Goal: Information Seeking & Learning: Learn about a topic

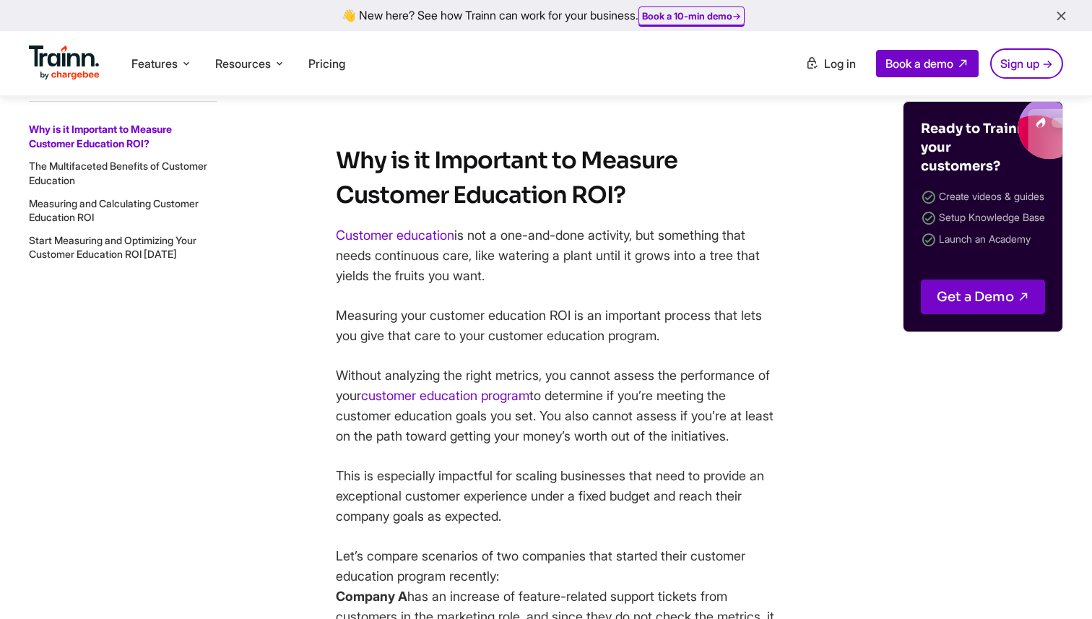
scroll to position [1026, 0]
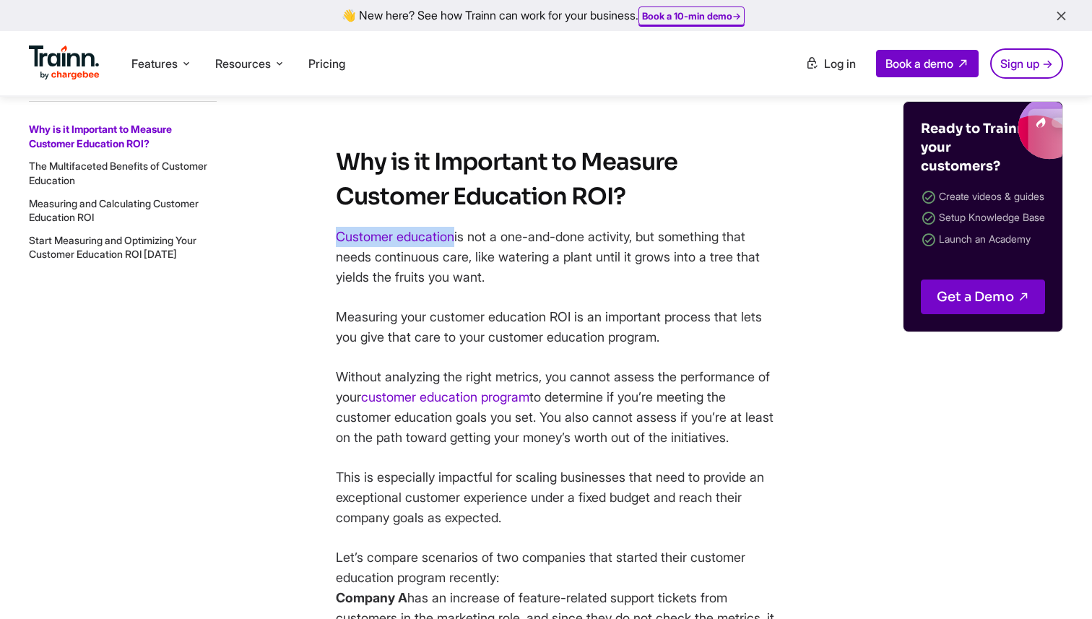
drag, startPoint x: 318, startPoint y: 234, endPoint x: 454, endPoint y: 238, distance: 136.5
click at [470, 241] on p "Customer education is not a one-and-done activity, but something that needs con…" at bounding box center [560, 257] width 448 height 61
drag, startPoint x: 457, startPoint y: 238, endPoint x: 337, endPoint y: 236, distance: 119.8
click at [337, 236] on p "Customer education is not a one-and-done activity, but something that needs con…" at bounding box center [560, 257] width 448 height 61
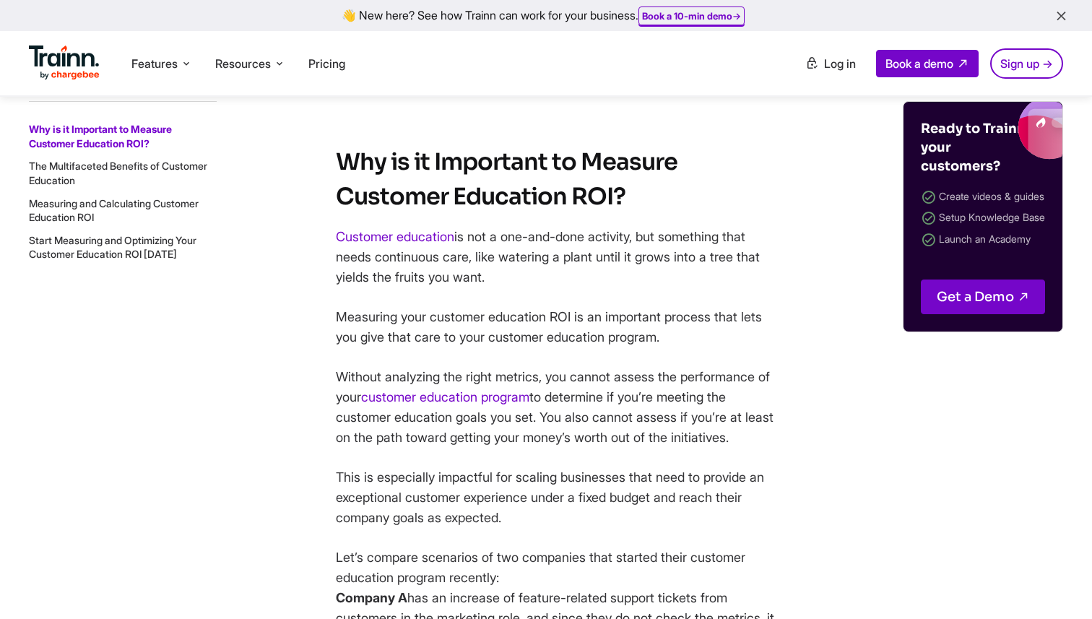
click at [353, 264] on p "Customer education is not a one-and-done activity, but something that needs con…" at bounding box center [560, 257] width 448 height 61
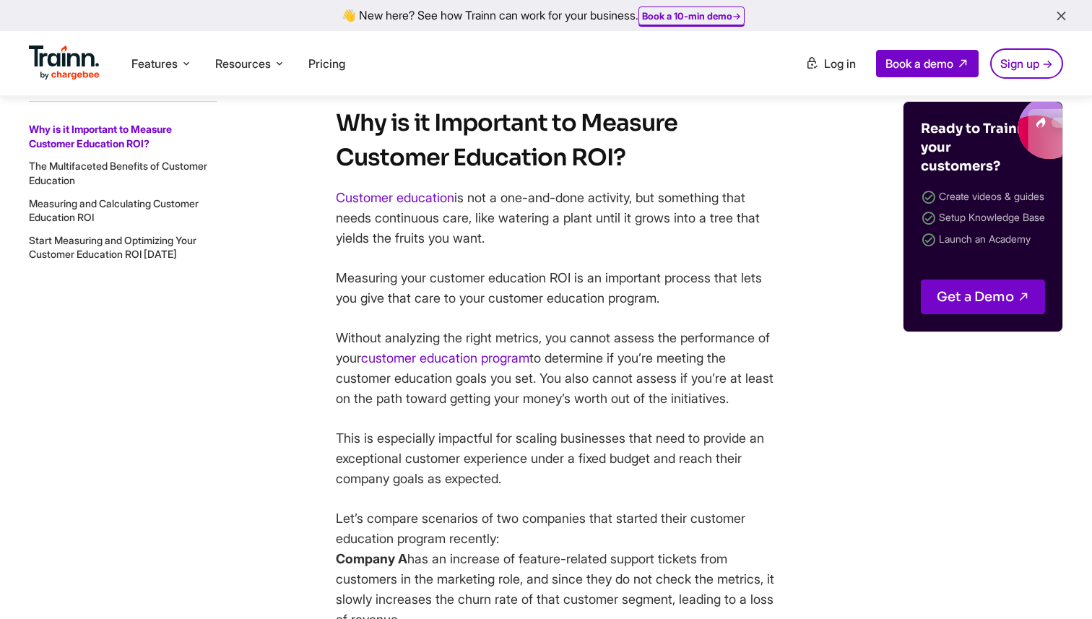
scroll to position [1066, 0]
click at [601, 338] on p "Without analyzing the right metrics, you cannot assess the performance of your …" at bounding box center [560, 367] width 448 height 81
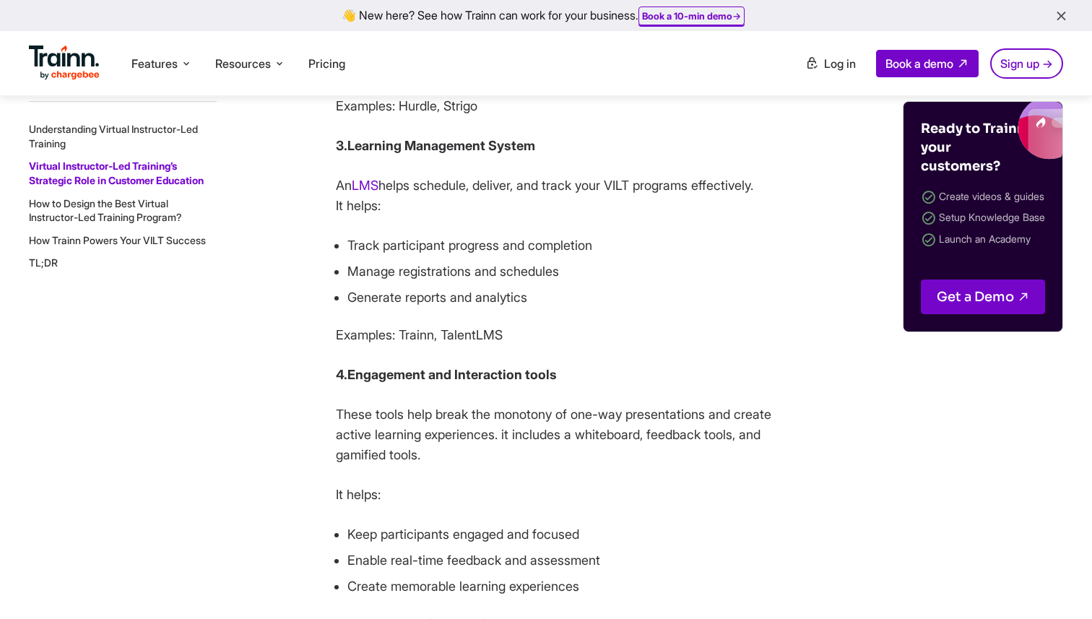
scroll to position [5207, 0]
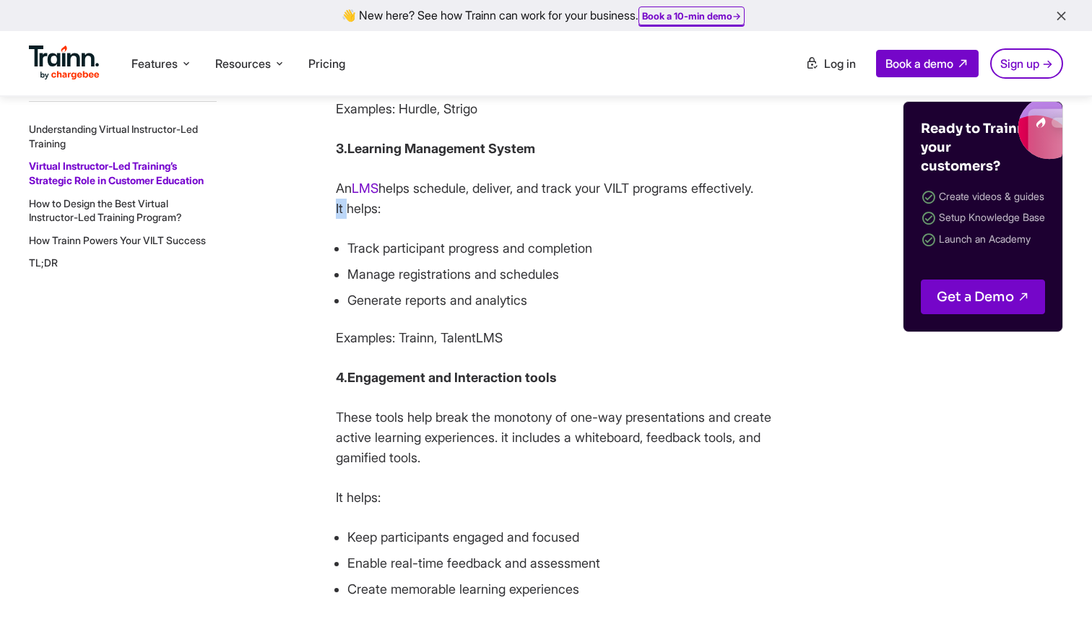
drag, startPoint x: 332, startPoint y: 282, endPoint x: 347, endPoint y: 282, distance: 14.4
click at [347, 219] on p "An LMS helps schedule, deliver, and track your VILT programs effectively. It he…" at bounding box center [560, 198] width 448 height 40
click at [375, 219] on p "An LMS helps schedule, deliver, and track your VILT programs effectively. It he…" at bounding box center [560, 198] width 448 height 40
drag, startPoint x: 349, startPoint y: 273, endPoint x: 379, endPoint y: 271, distance: 29.6
click at [379, 219] on p "An LMS helps schedule, deliver, and track your VILT programs effectively. It he…" at bounding box center [560, 198] width 448 height 40
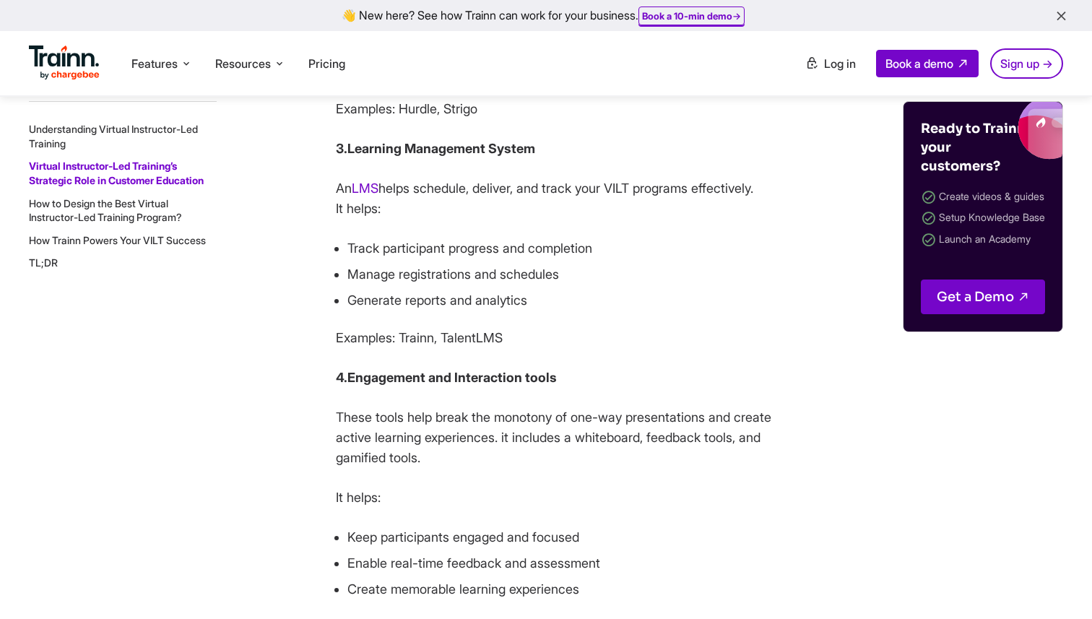
click at [394, 219] on p "An LMS helps schedule, deliver, and track your VILT programs effectively. It he…" at bounding box center [560, 198] width 448 height 40
drag, startPoint x: 383, startPoint y: 271, endPoint x: 360, endPoint y: 270, distance: 22.4
click at [360, 219] on p "An LMS helps schedule, deliver, and track your VILT programs effectively. It he…" at bounding box center [560, 198] width 448 height 40
click at [484, 219] on p "An LMS helps schedule, deliver, and track your VILT programs effectively. It he…" at bounding box center [560, 198] width 448 height 40
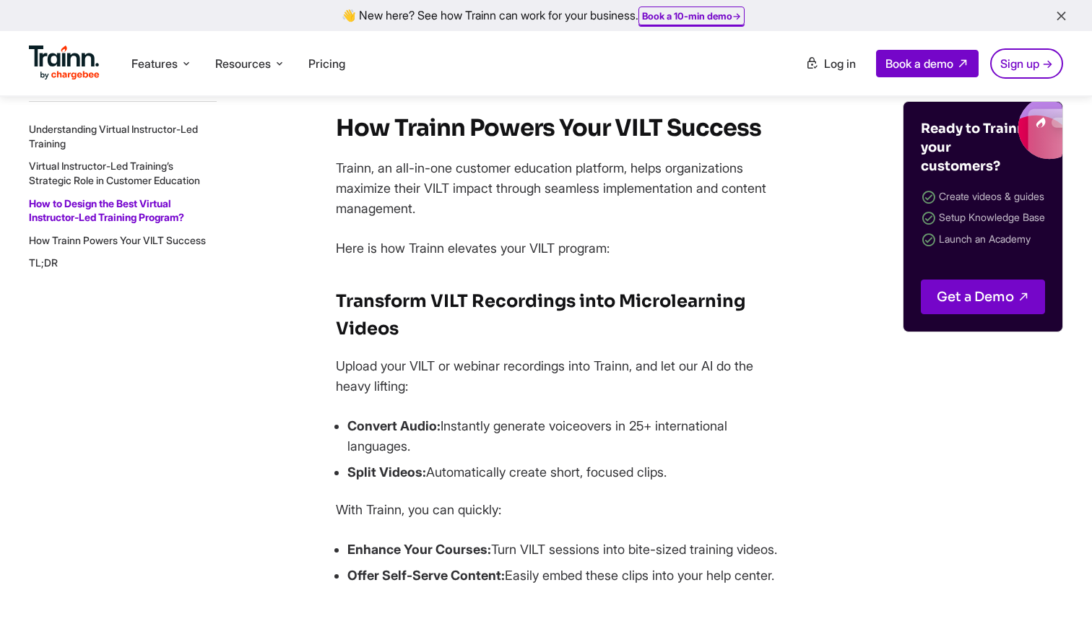
scroll to position [11624, 0]
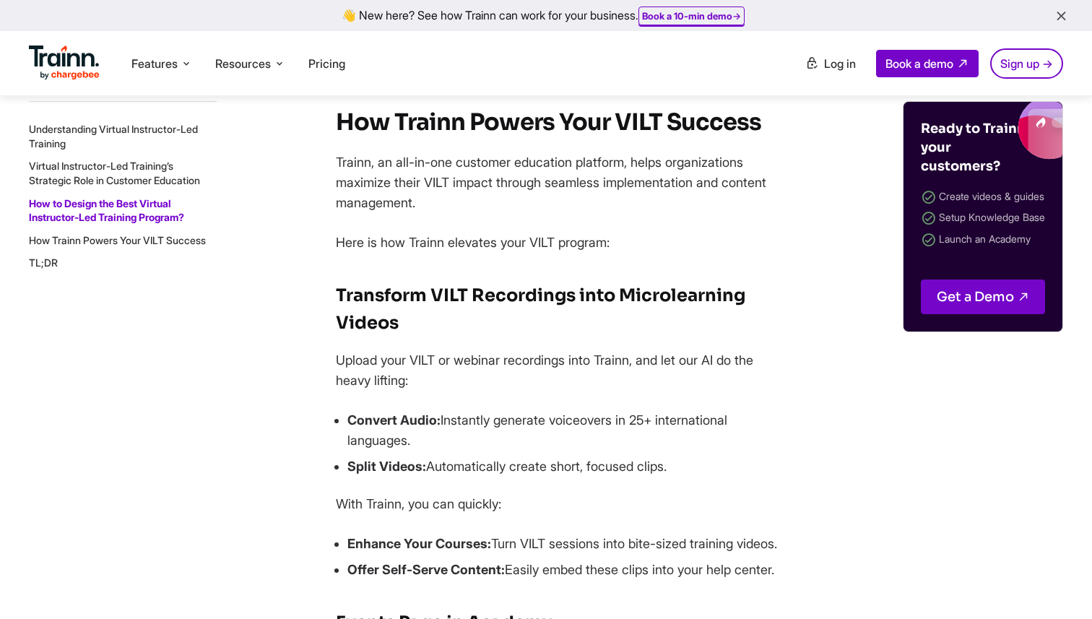
drag, startPoint x: 336, startPoint y: 326, endPoint x: 808, endPoint y: 305, distance: 471.9
click at [762, 139] on h2 "How Trainn Powers Your VILT Success" at bounding box center [560, 122] width 448 height 35
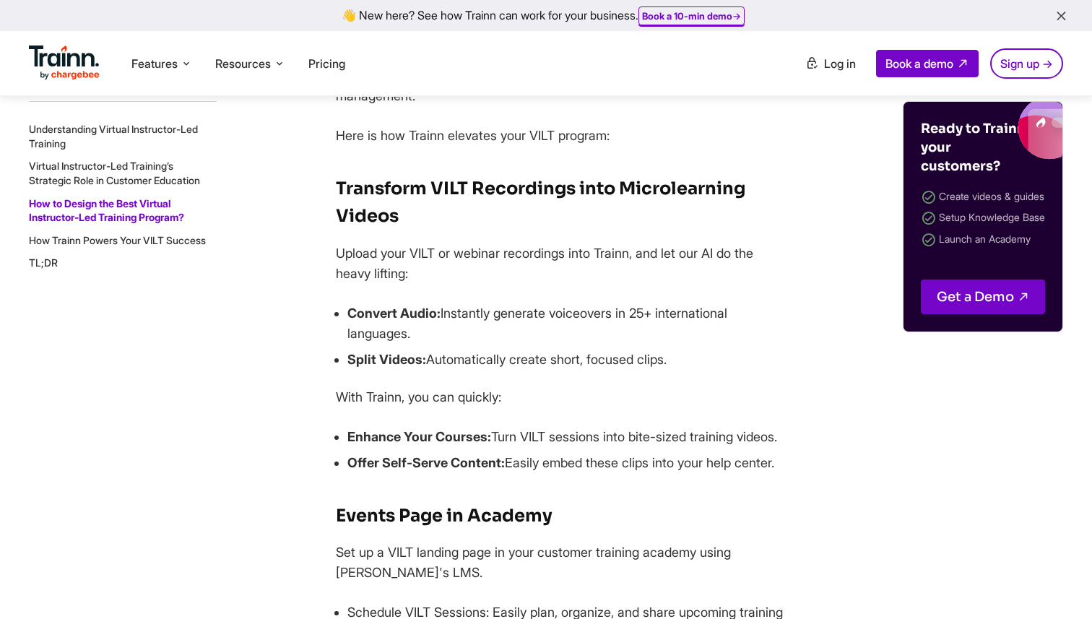
scroll to position [11729, 0]
drag, startPoint x: 337, startPoint y: 223, endPoint x: 610, endPoint y: 266, distance: 276.3
click at [609, 108] on p "Trainn, an all-in-one customer education platform, helps organizations maximize…" at bounding box center [560, 77] width 448 height 61
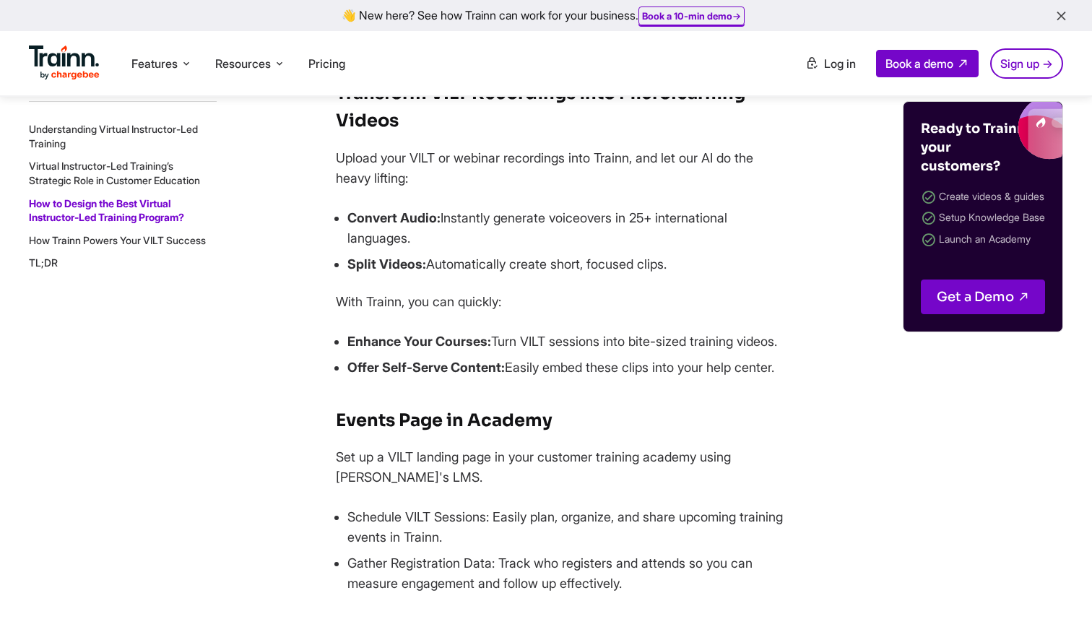
scroll to position [11827, 0]
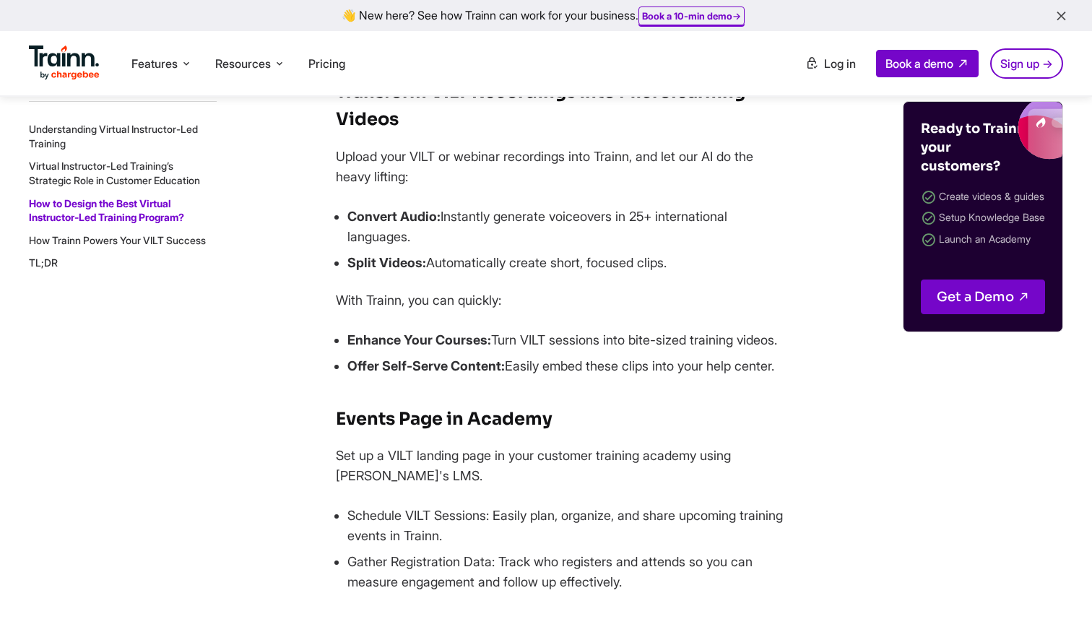
drag, startPoint x: 458, startPoint y: 164, endPoint x: 630, endPoint y: 160, distance: 171.1
drag, startPoint x: 629, startPoint y: 160, endPoint x: 457, endPoint y: 166, distance: 171.9
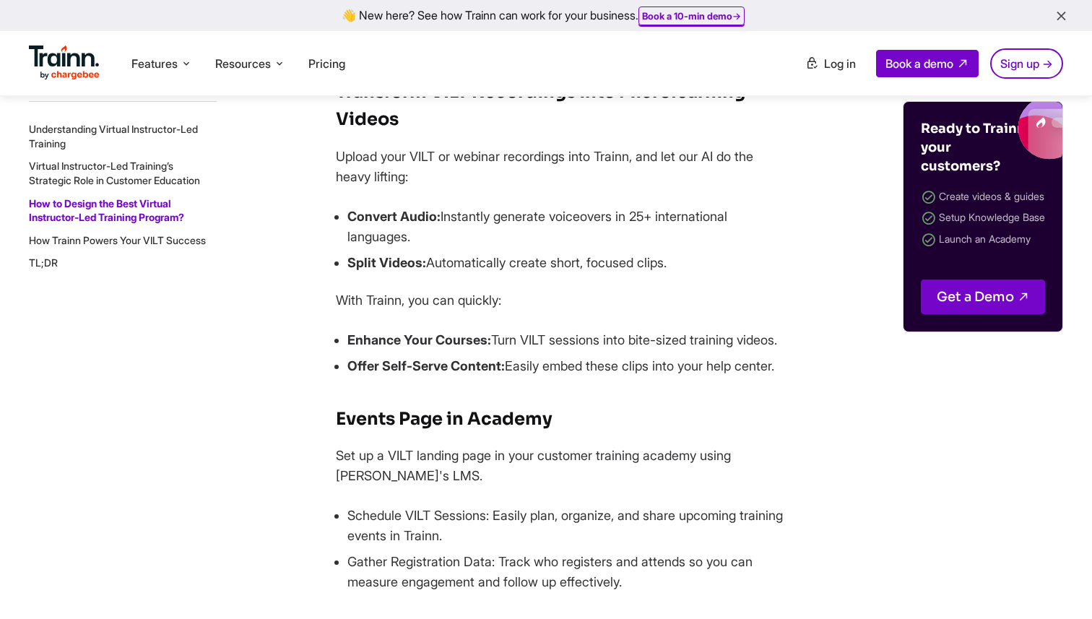
copy p "customer education platform"
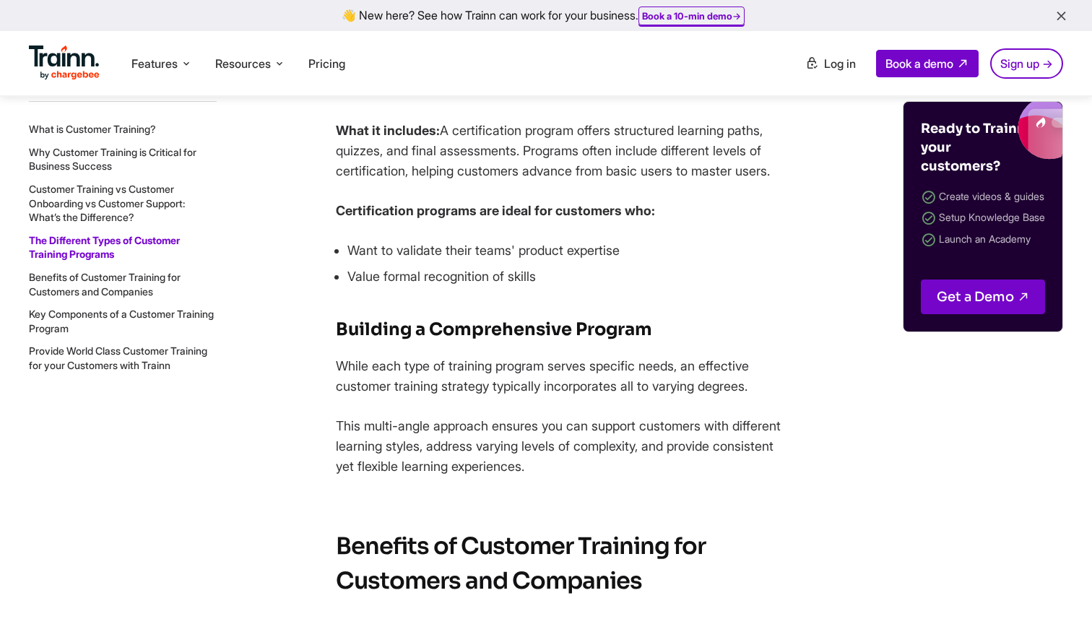
scroll to position [5972, 0]
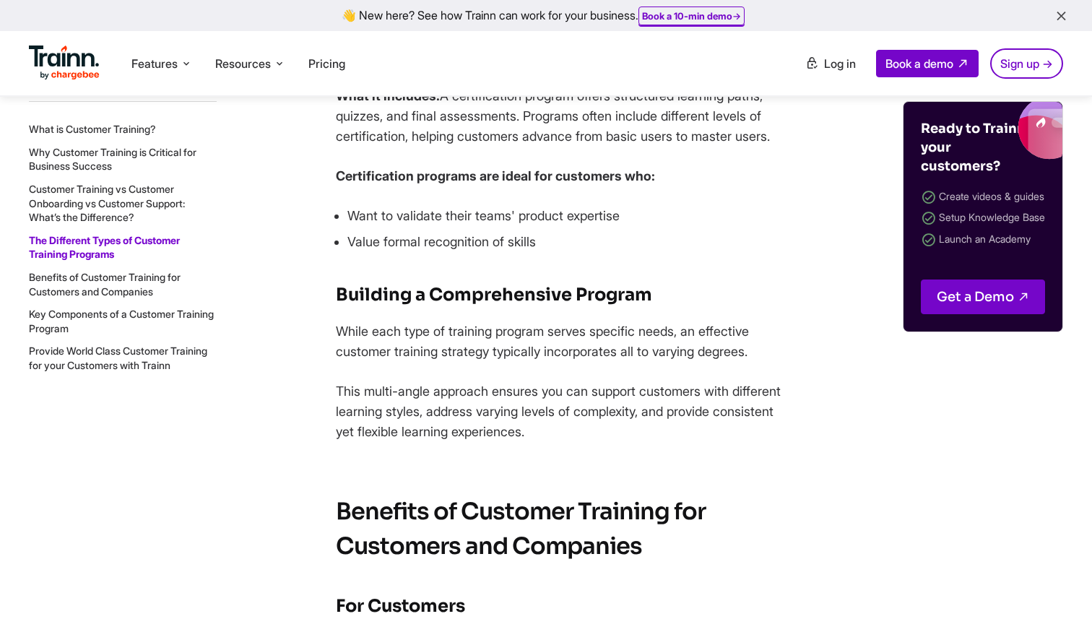
click at [81, 360] on link "Provide World Class Customer Training for your Customers with Trainn" at bounding box center [118, 357] width 178 height 27
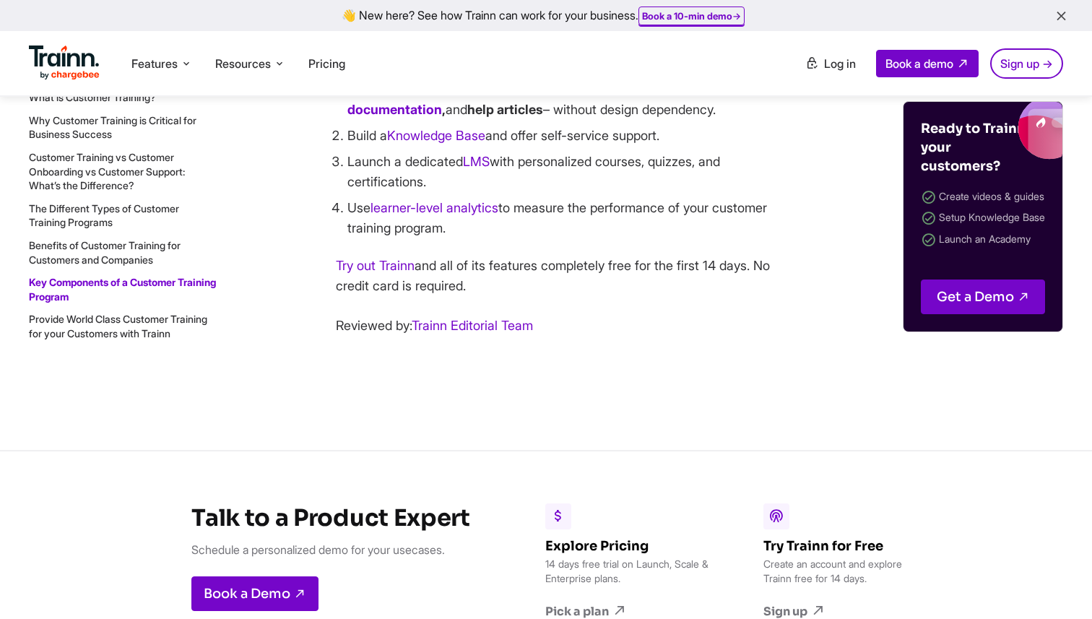
scroll to position [16682, 0]
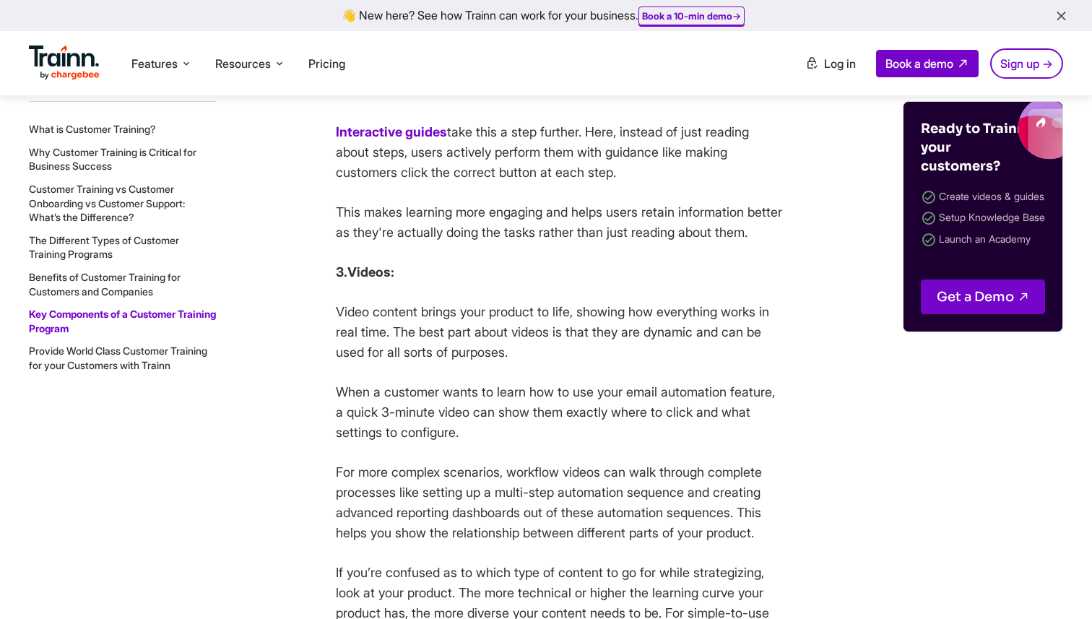
scroll to position [8966, 0]
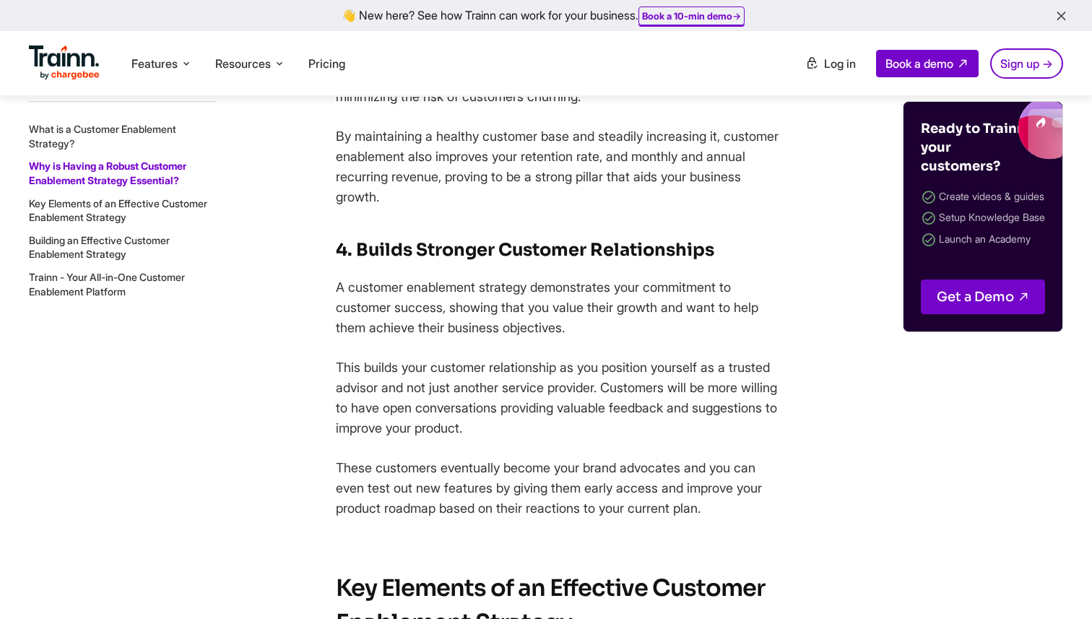
click at [91, 285] on link "Trainn - Your All-in-One Customer Enablement Platform" at bounding box center [107, 284] width 156 height 27
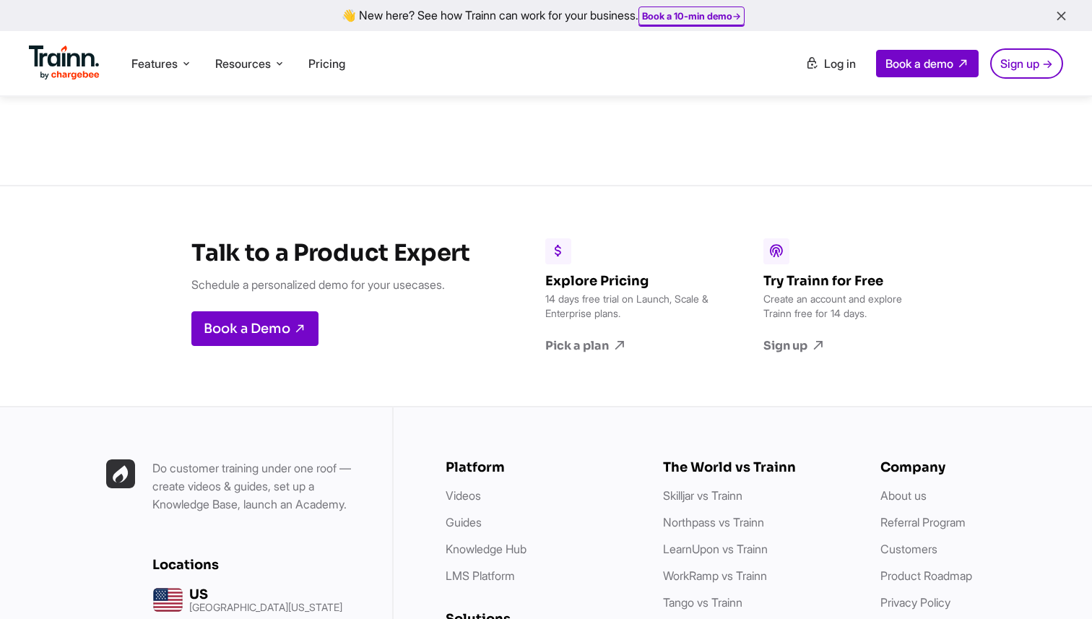
scroll to position [19278, 0]
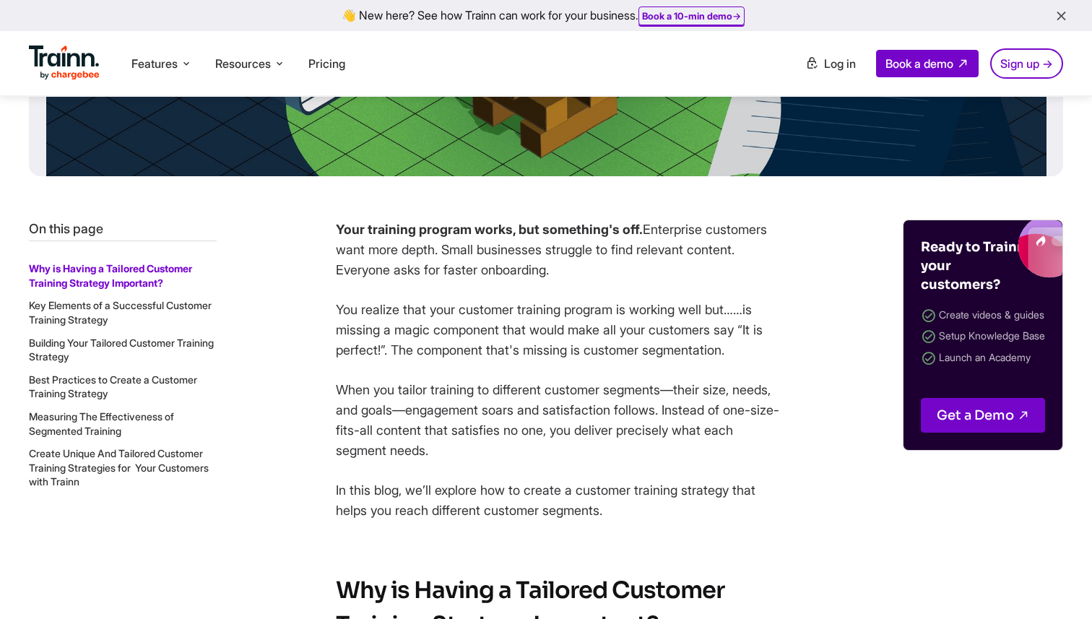
click at [116, 476] on link "Create Unique And Tailored Customer Training Strategies for Your Customers with…" at bounding box center [119, 467] width 180 height 40
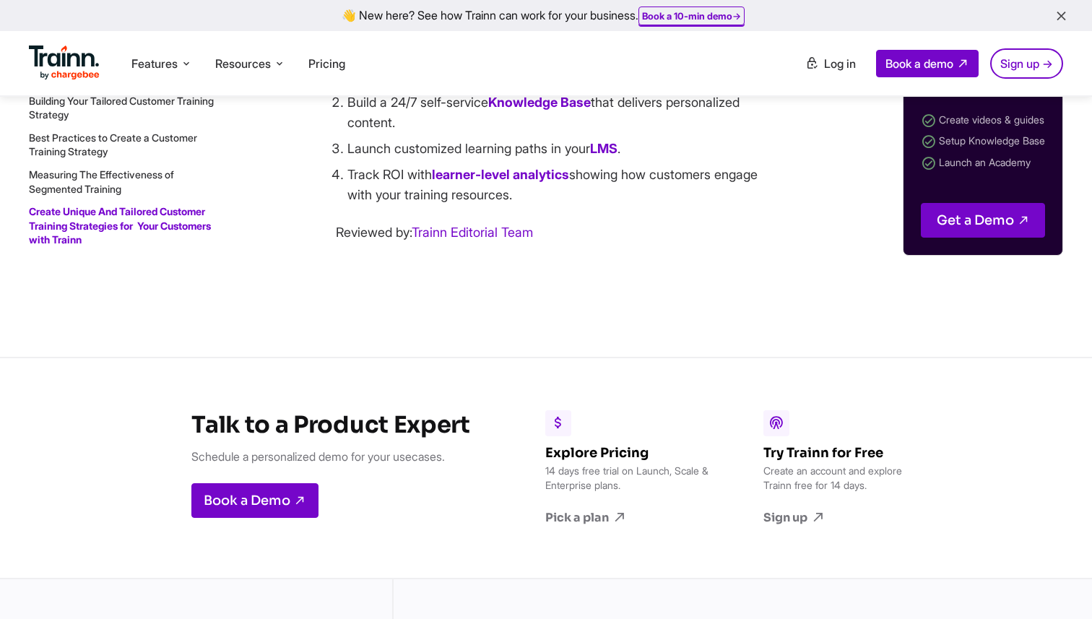
scroll to position [15918, 0]
